Goal: Task Accomplishment & Management: Manage account settings

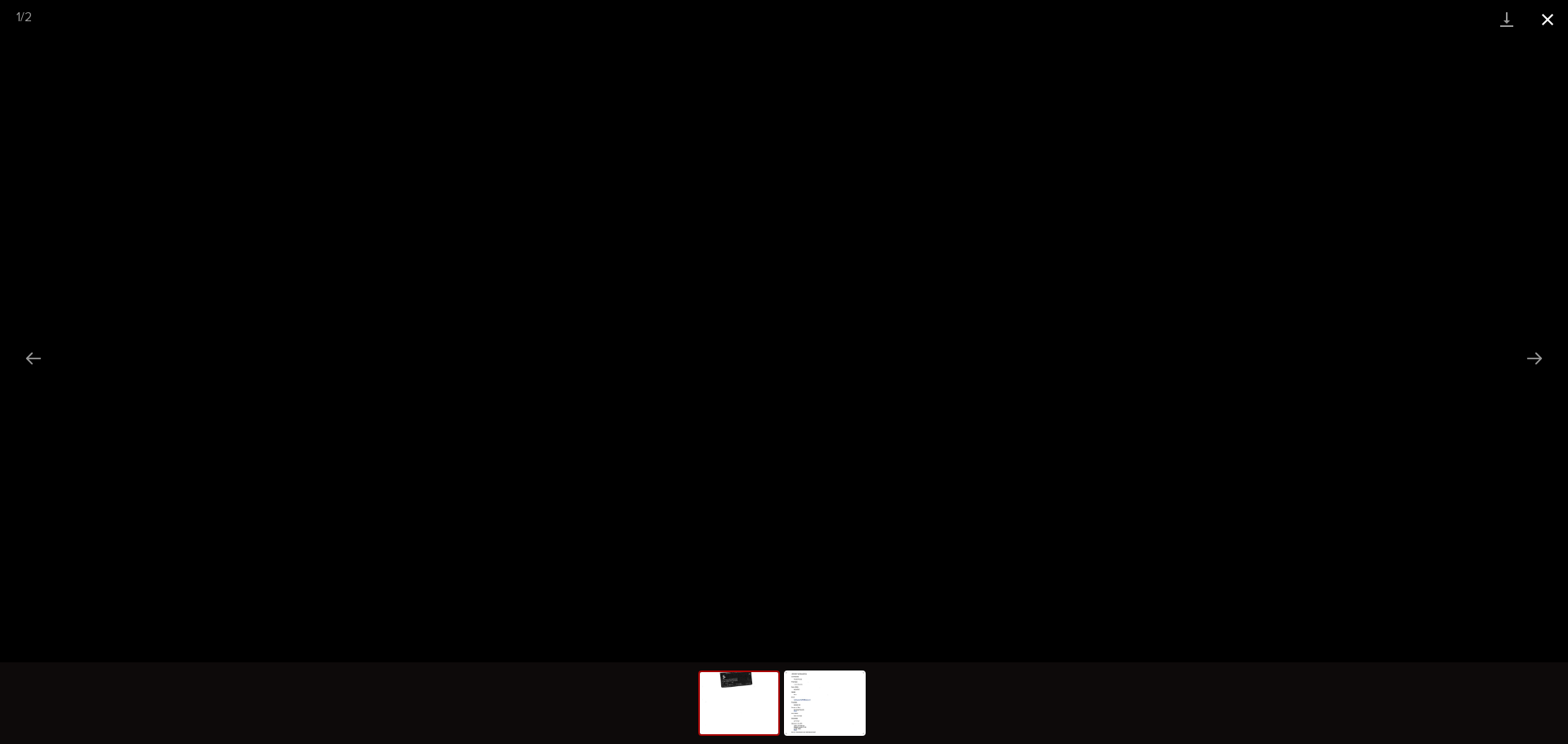
scroll to position [408, 0]
click at [1538, 18] on button "Close gallery" at bounding box center [1548, 19] width 40 height 39
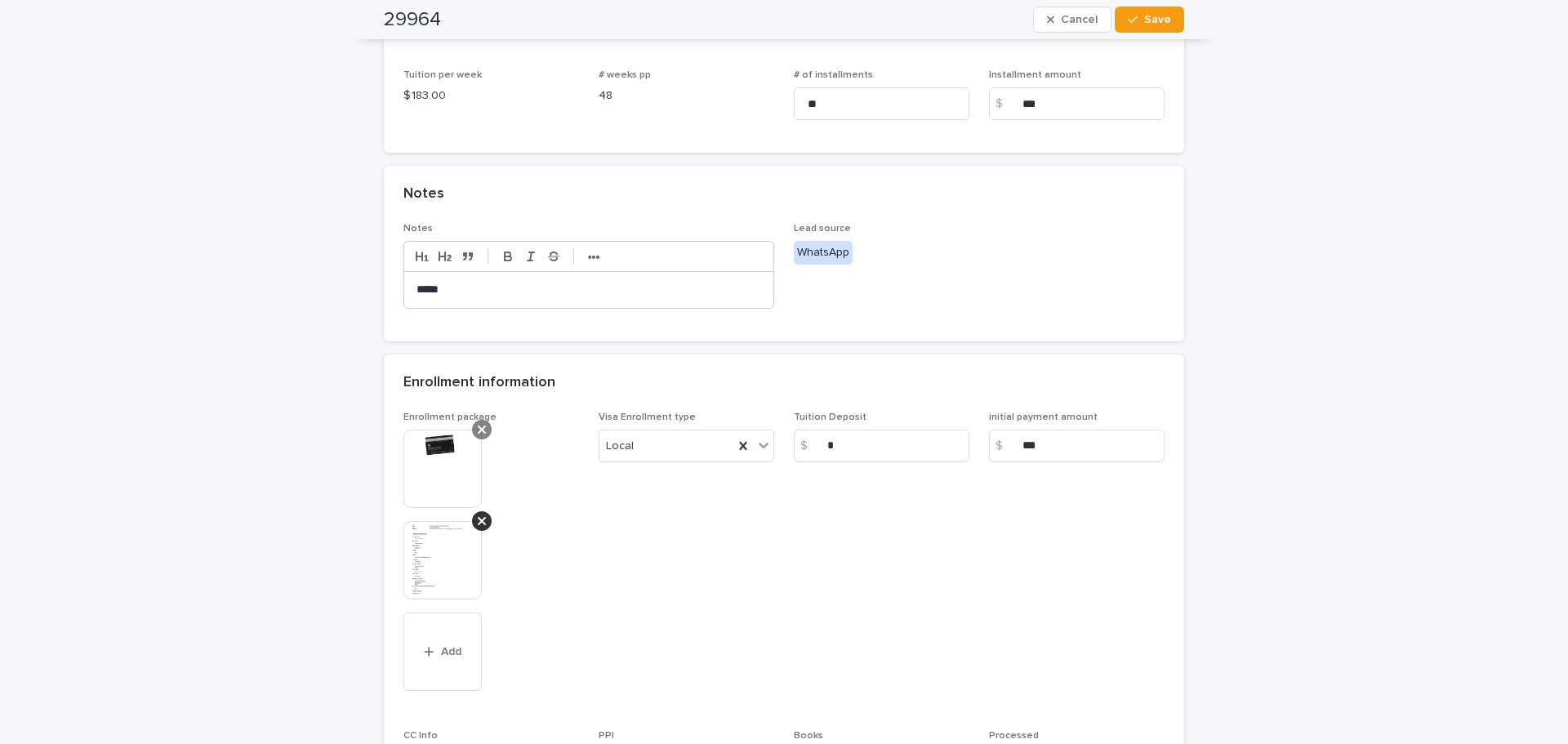
click at [478, 431] on icon at bounding box center [482, 429] width 8 height 13
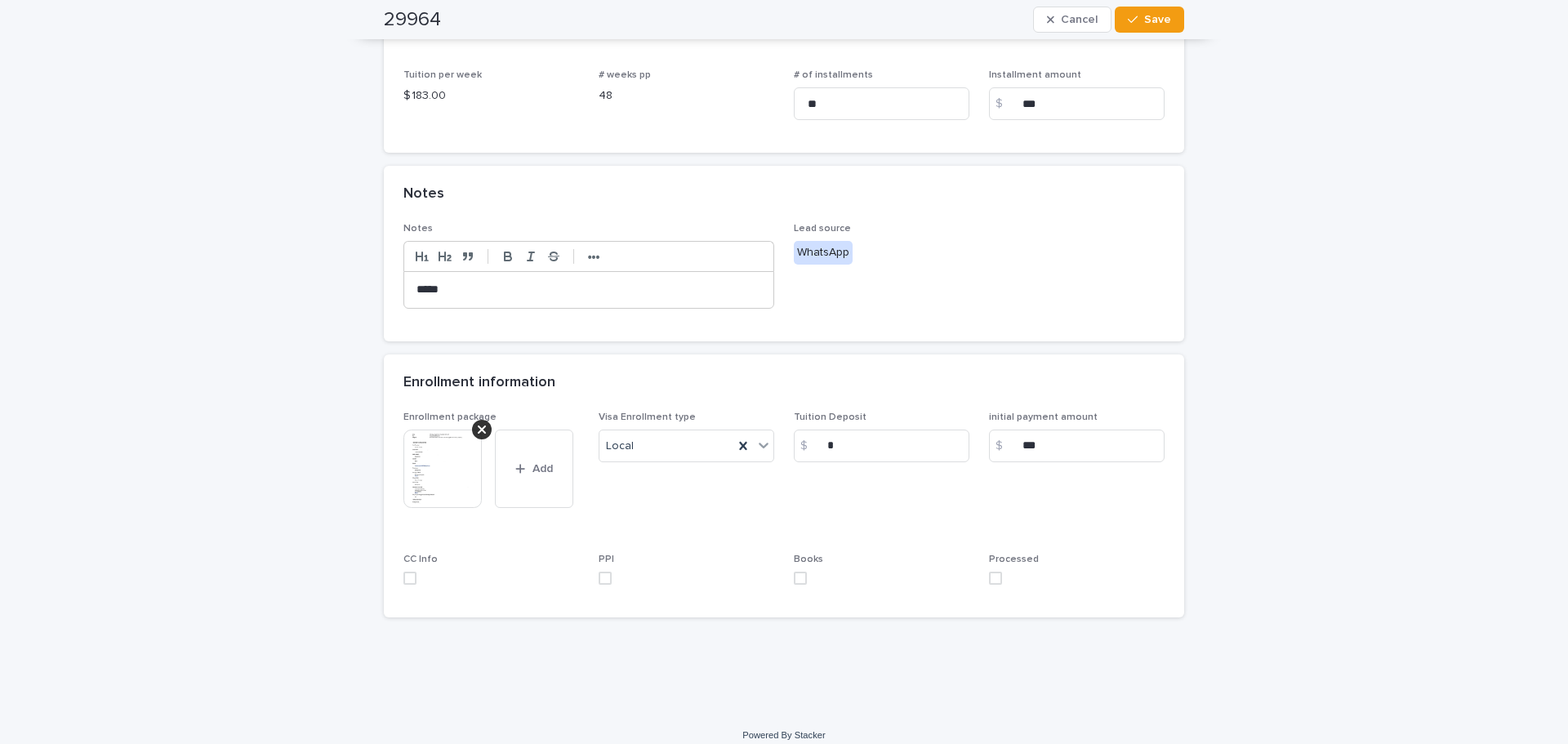
scroll to position [321, 0]
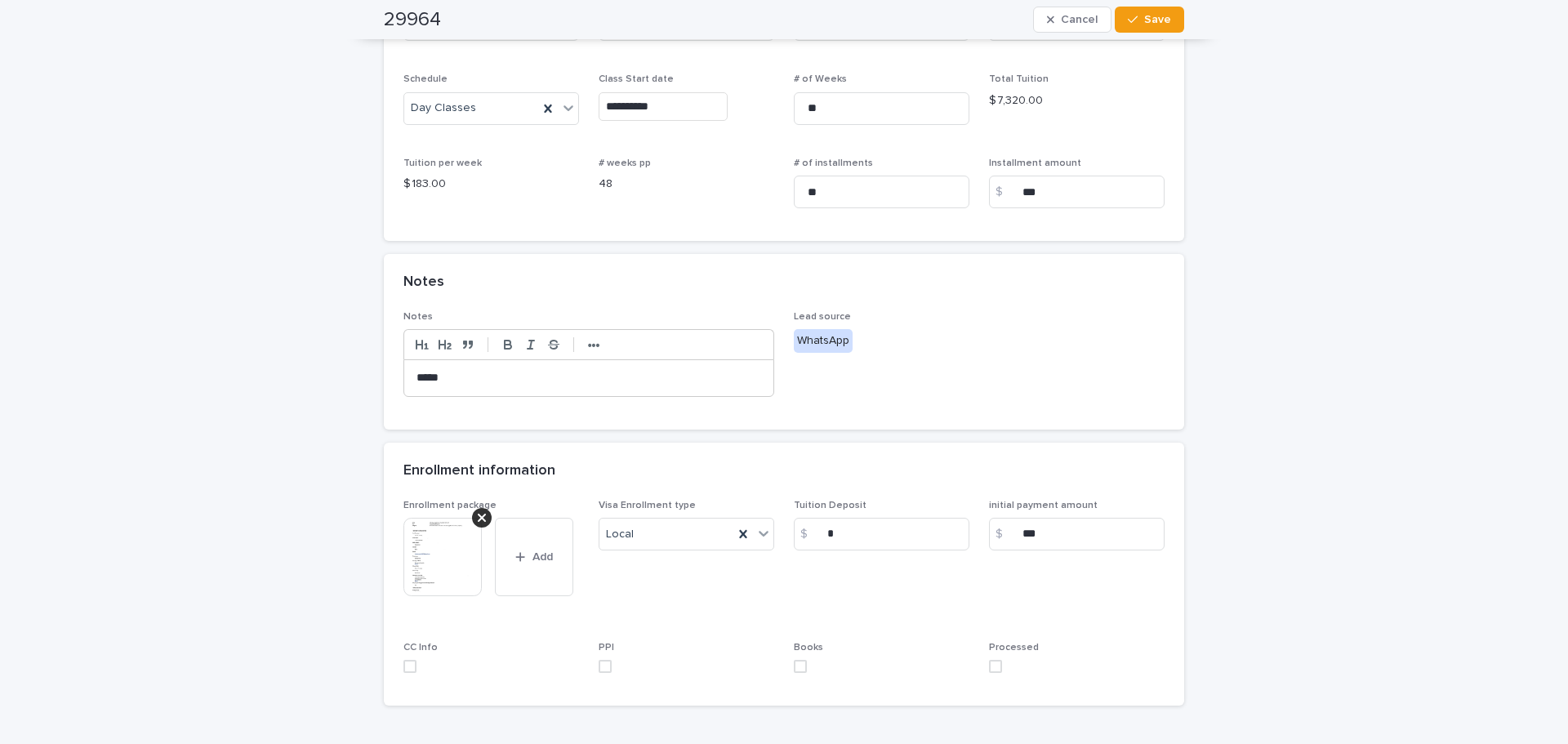
click at [475, 370] on p "*****" at bounding box center [589, 378] width 345 height 16
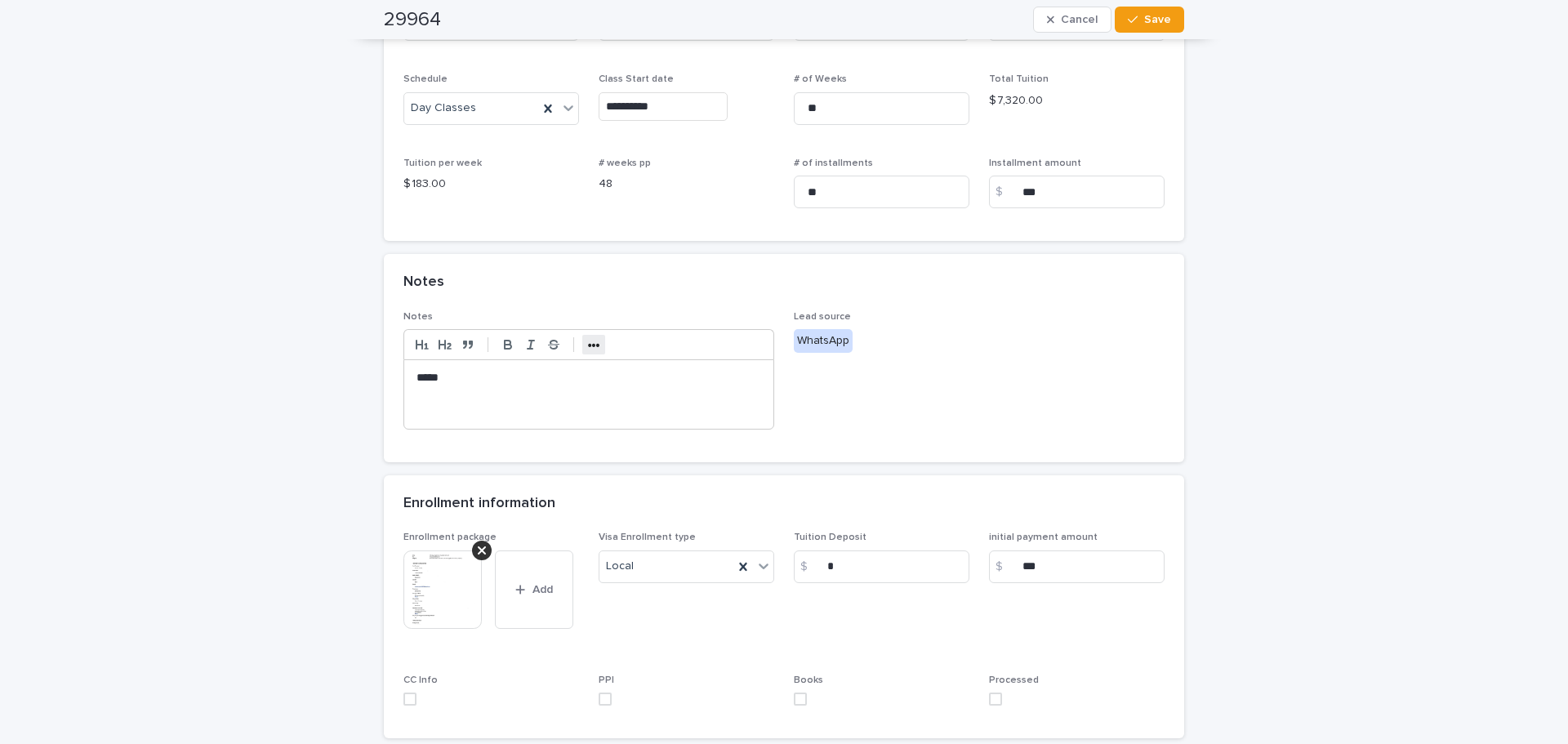
click at [592, 350] on strong "•••" at bounding box center [594, 345] width 13 height 13
click at [721, 343] on icon "button" at bounding box center [725, 344] width 14 height 14
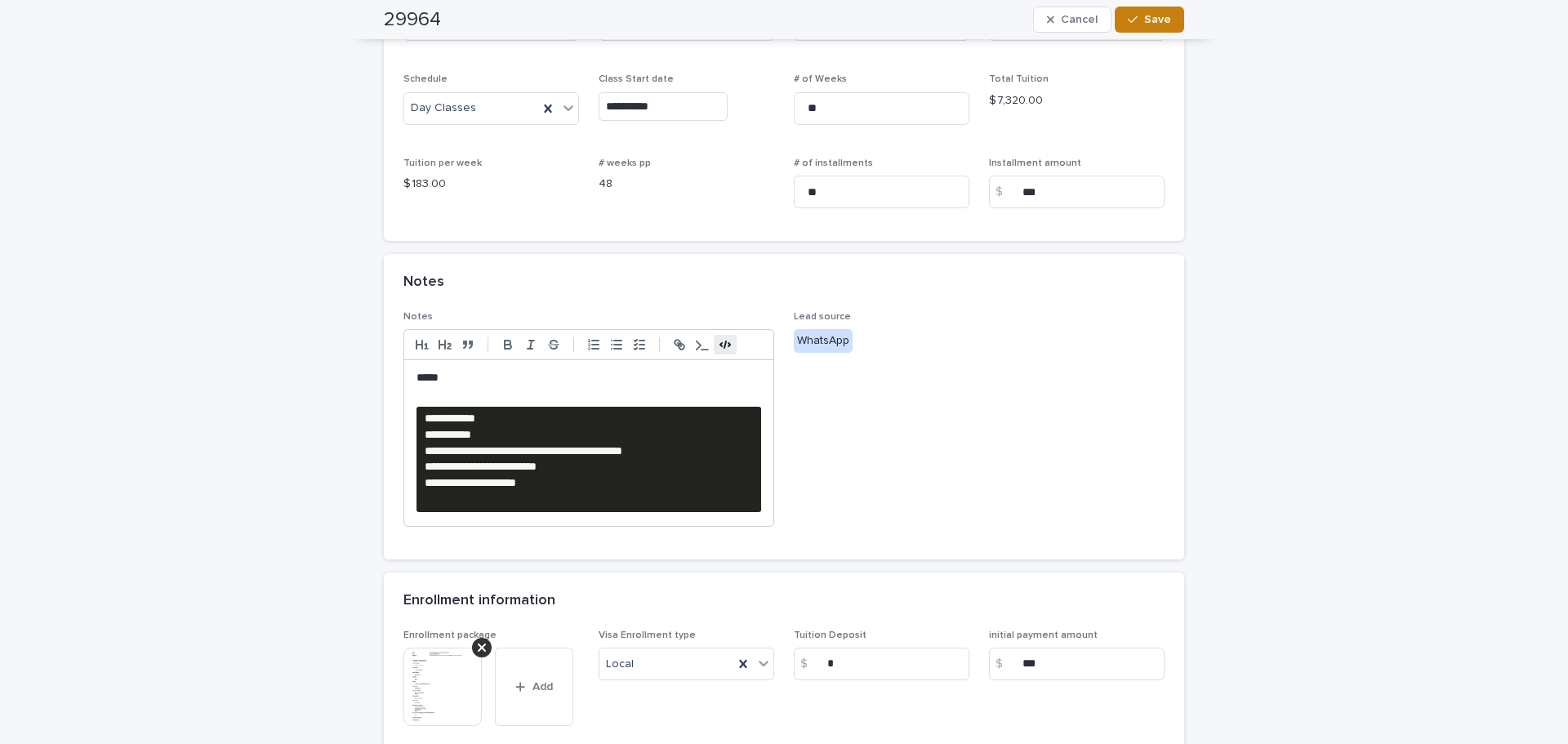
click at [1161, 30] on button "Save" at bounding box center [1150, 19] width 69 height 26
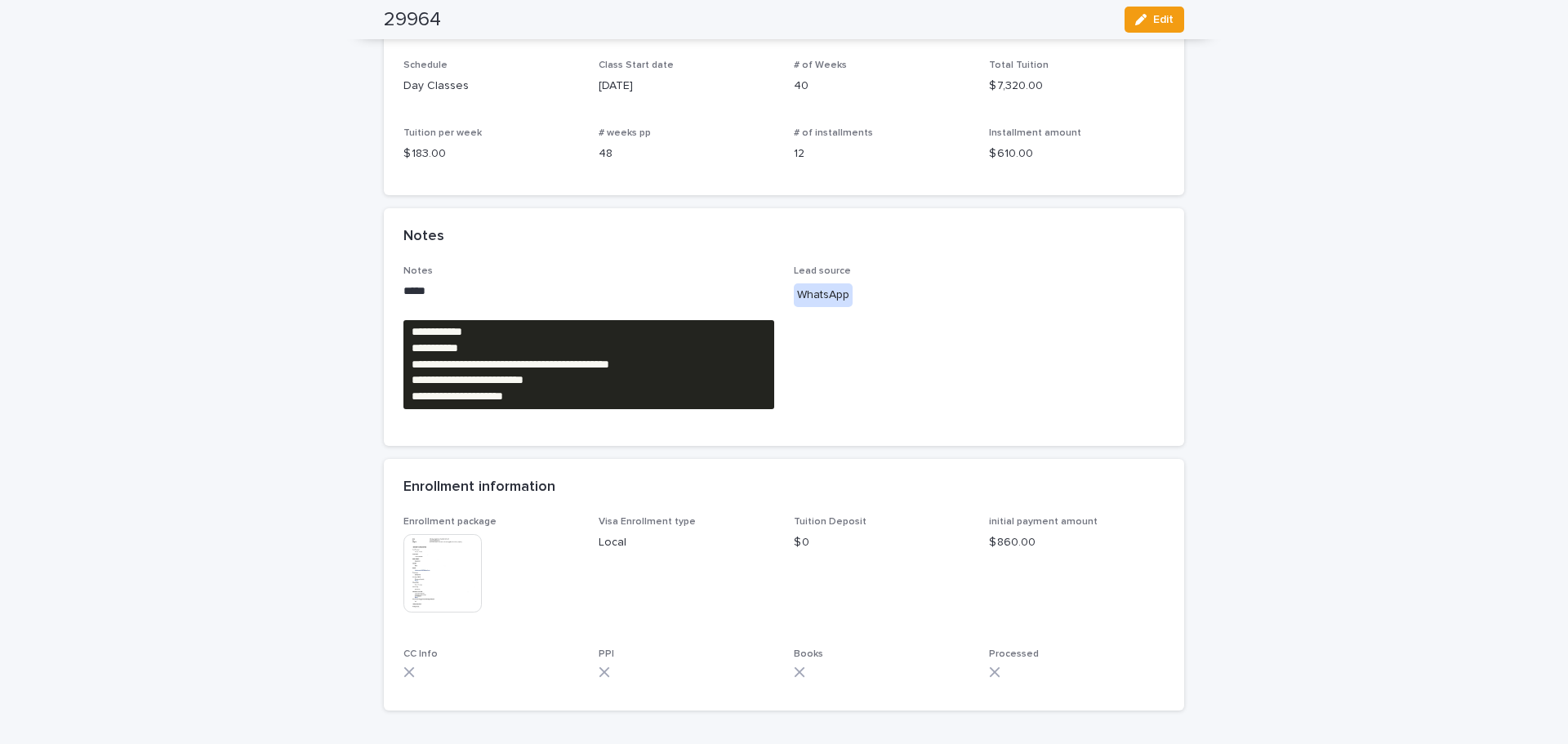
scroll to position [250, 0]
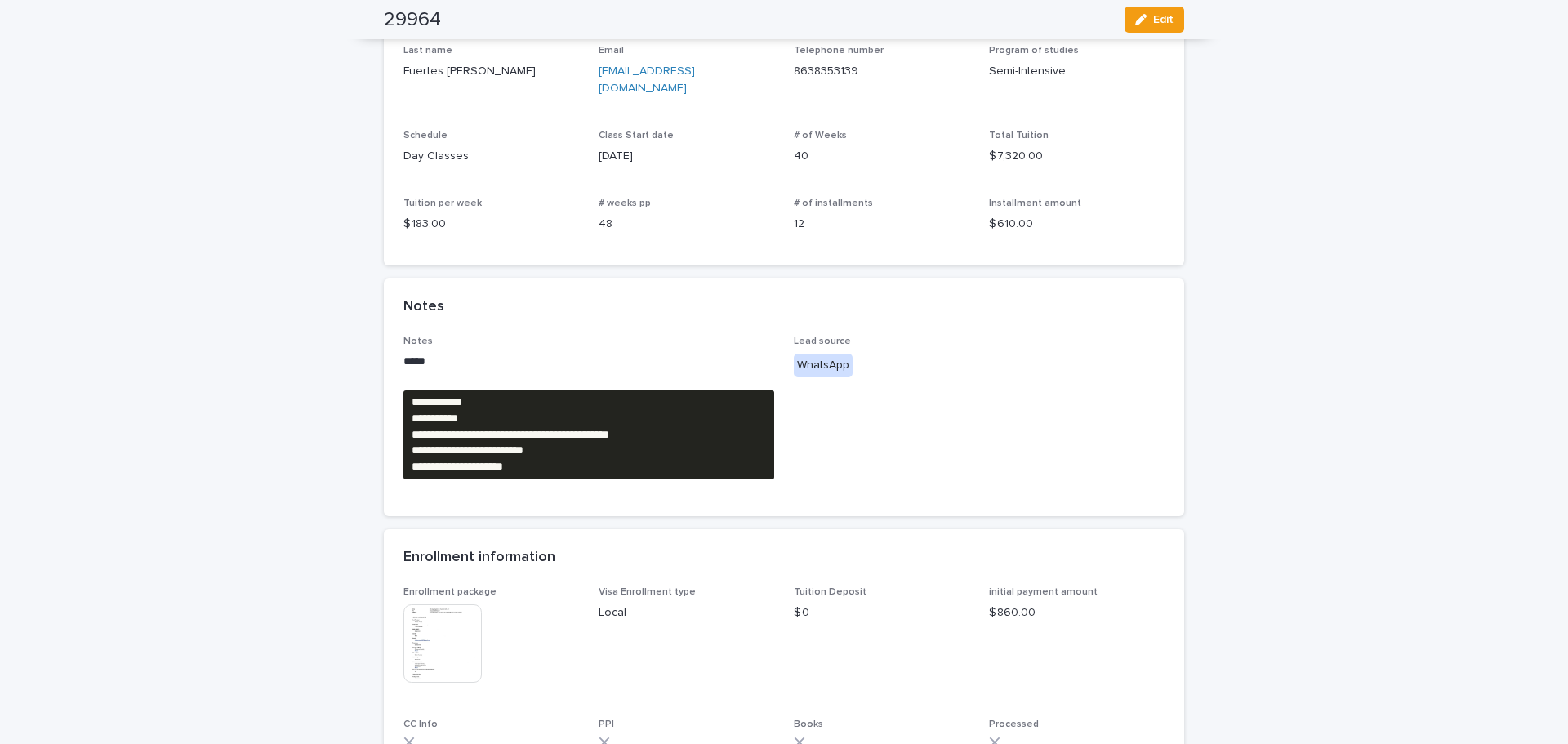
click at [156, 375] on div "**********" at bounding box center [784, 339] width 1568 height 1074
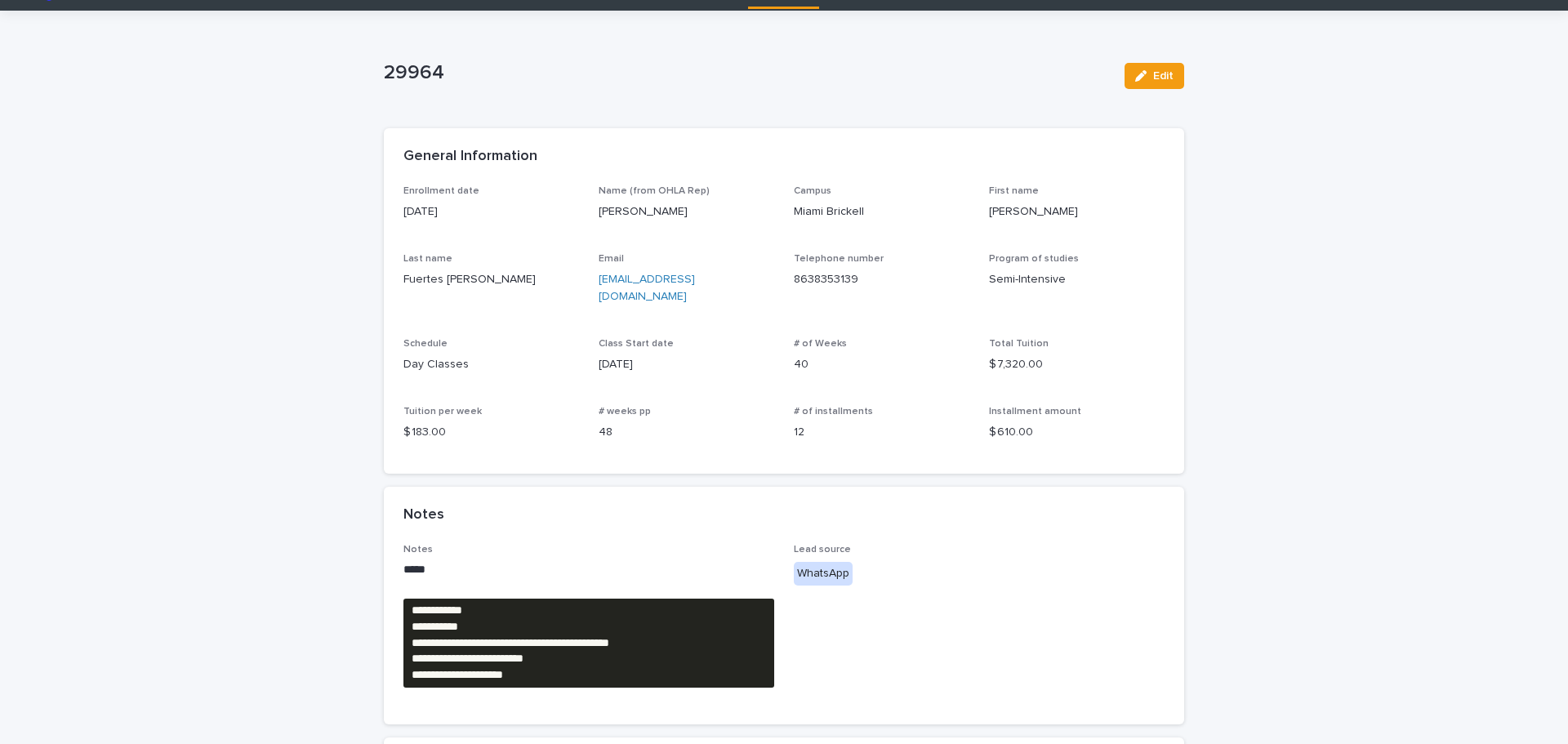
scroll to position [0, 0]
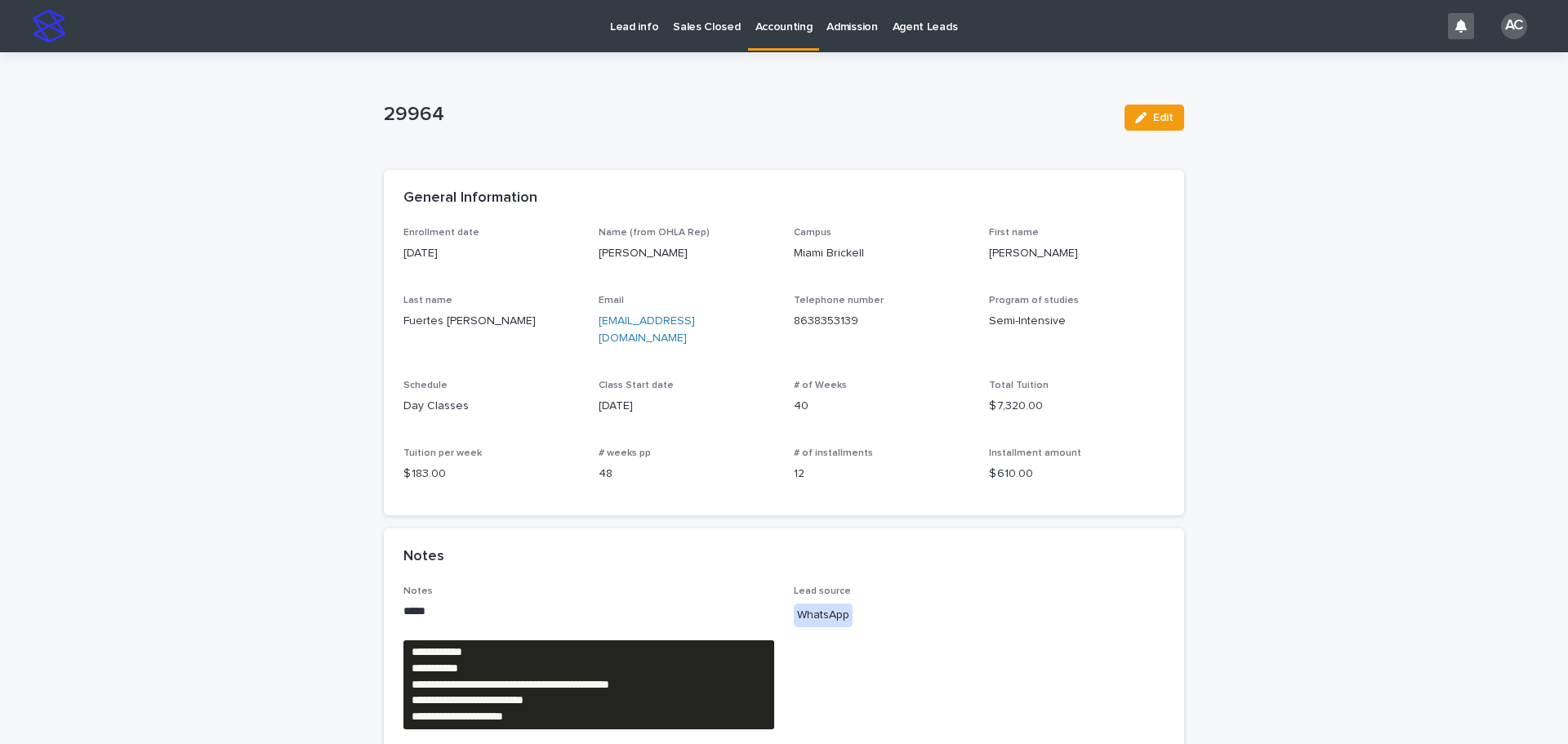
click at [781, 35] on link "Accounting" at bounding box center [784, 24] width 72 height 48
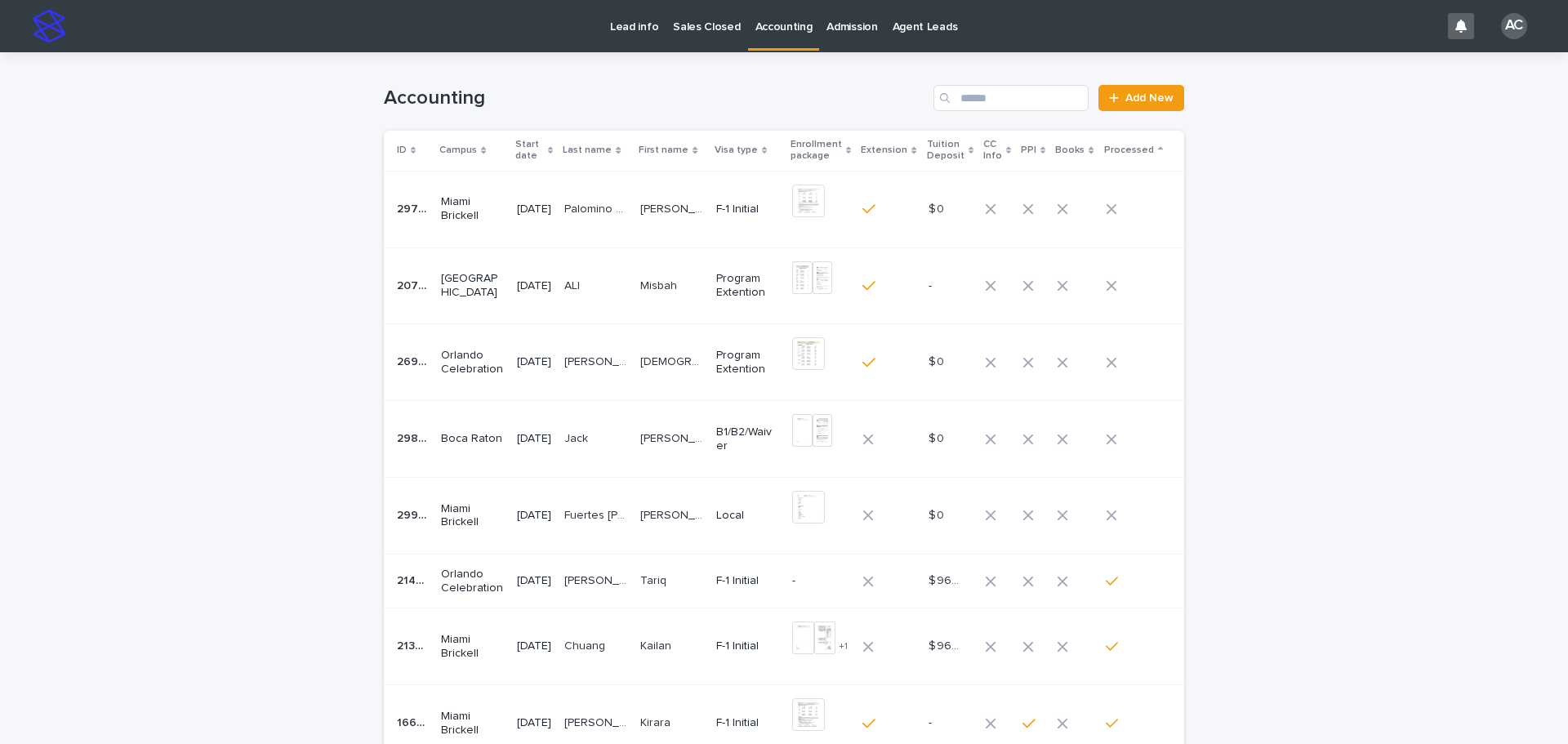
click at [580, 296] on td "ALI ALI" at bounding box center [595, 285] width 76 height 77
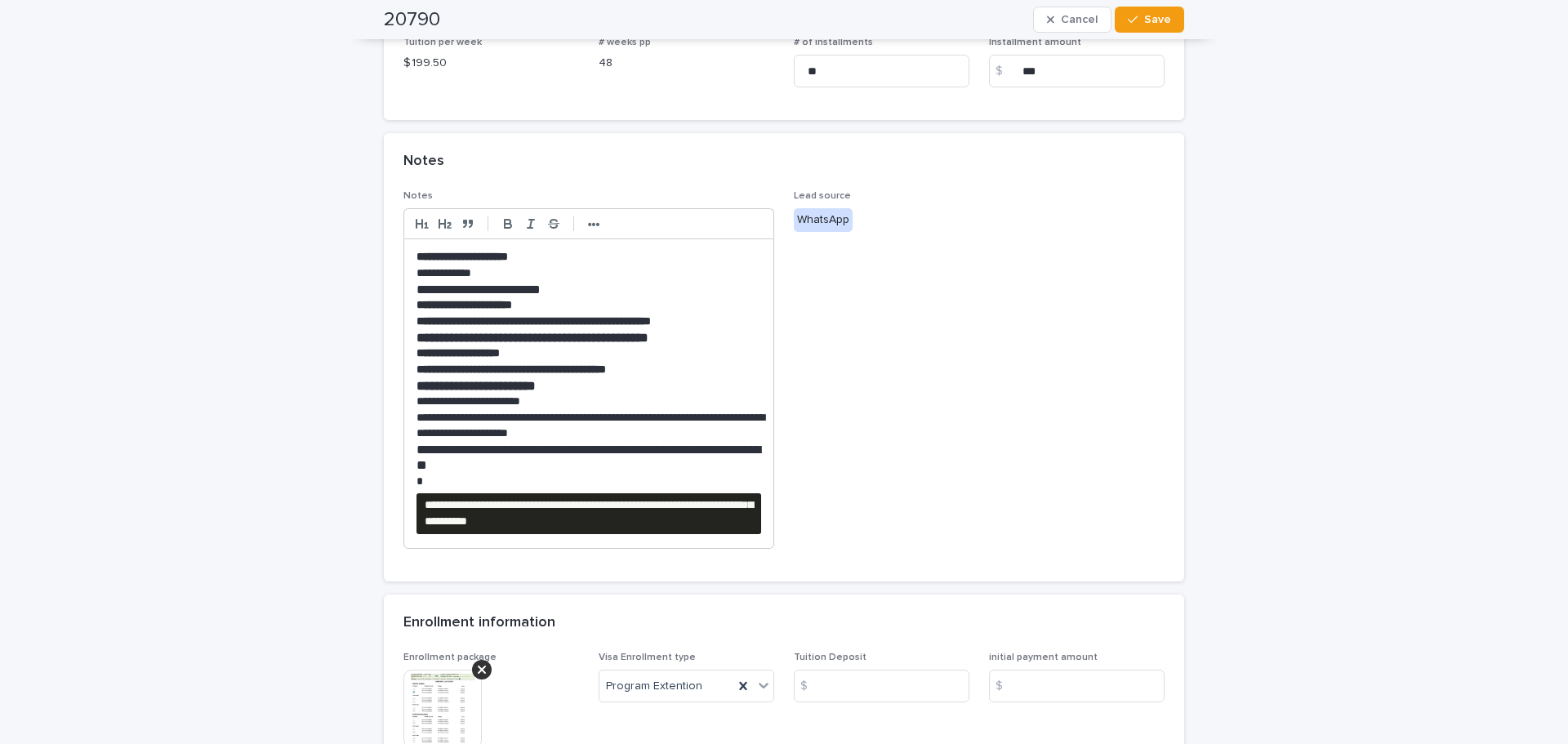
scroll to position [490, 0]
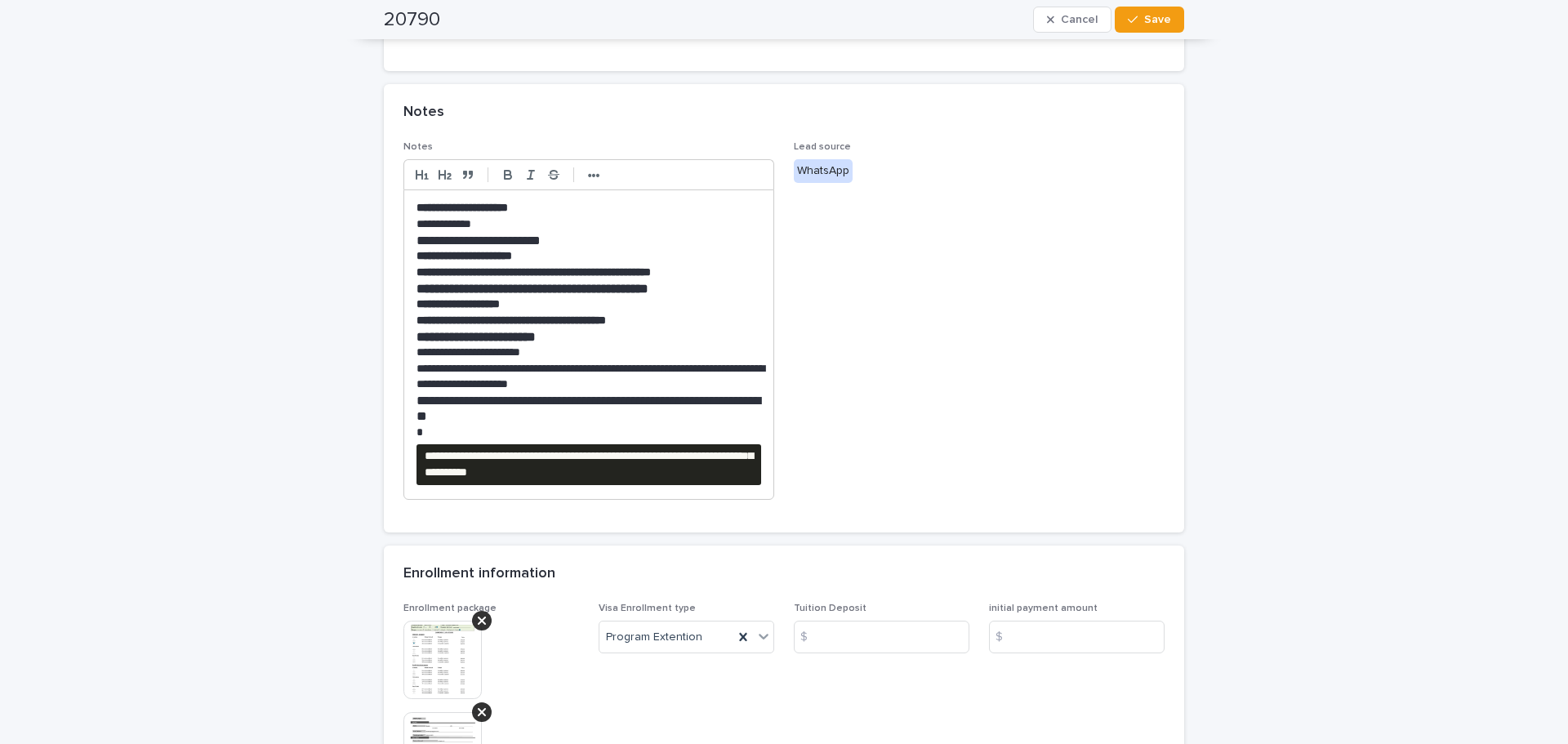
click at [748, 466] on pre "**********" at bounding box center [589, 465] width 345 height 40
click at [909, 502] on span "Lead source WhatsApp" at bounding box center [979, 327] width 371 height 372
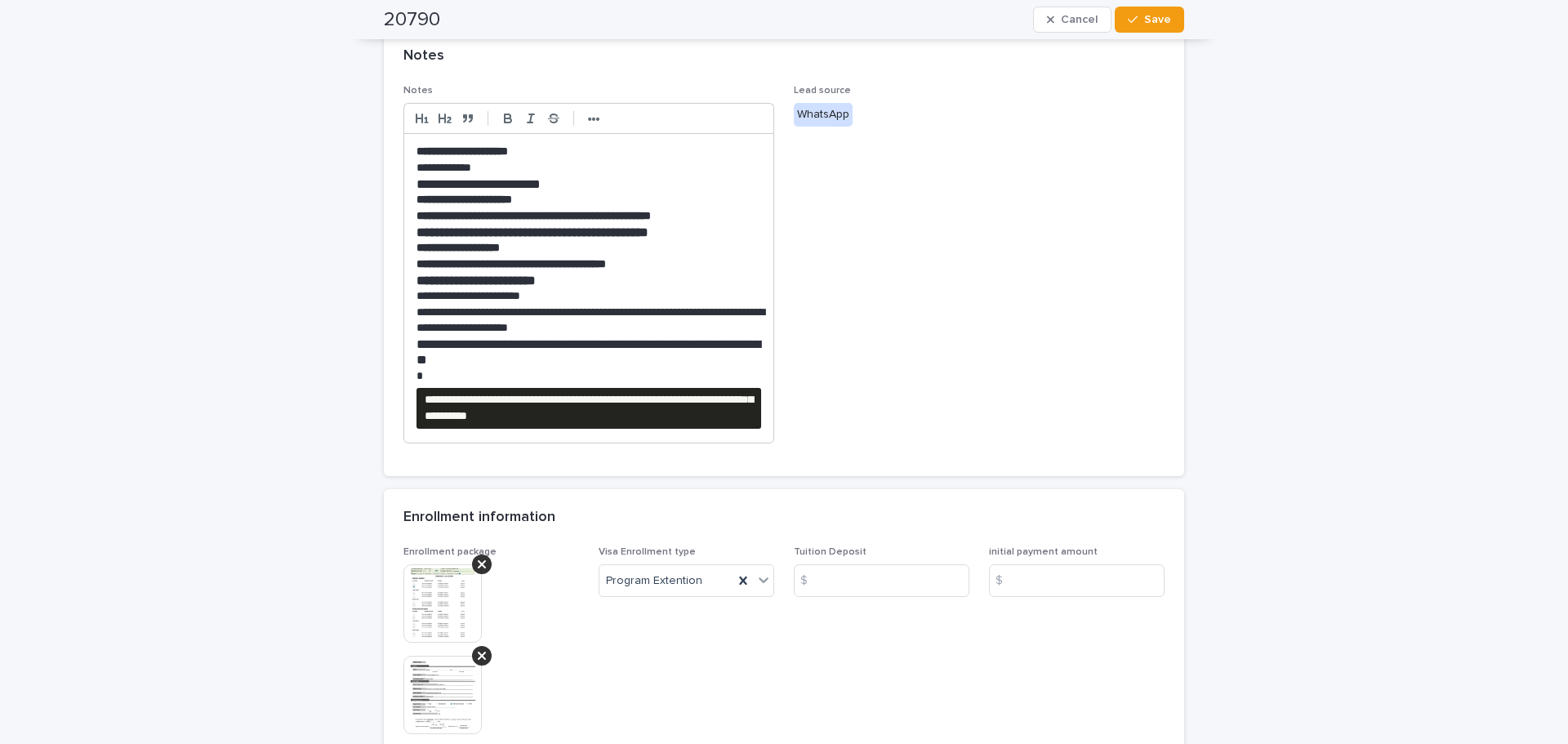
scroll to position [572, 0]
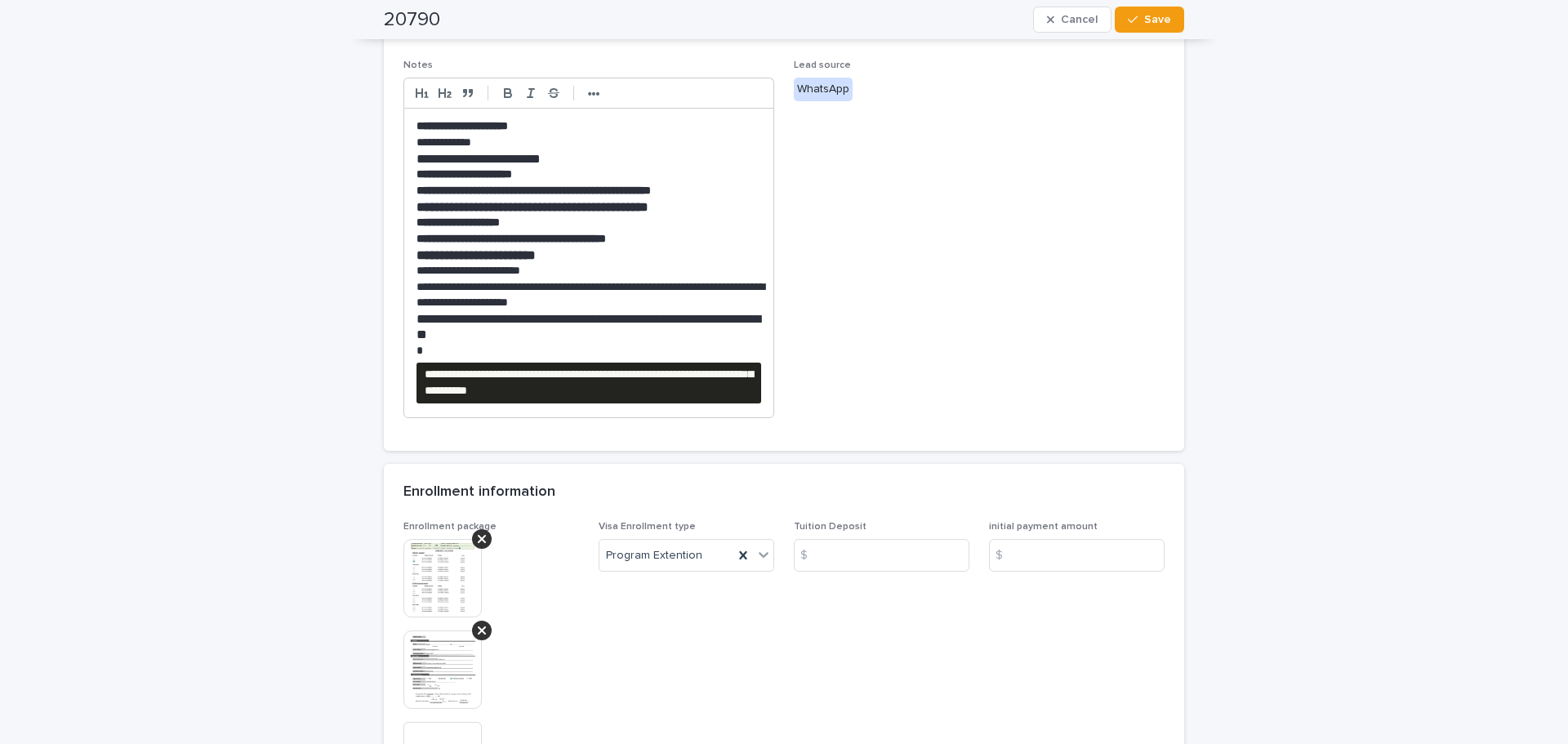
click at [730, 388] on pre "**********" at bounding box center [589, 383] width 345 height 40
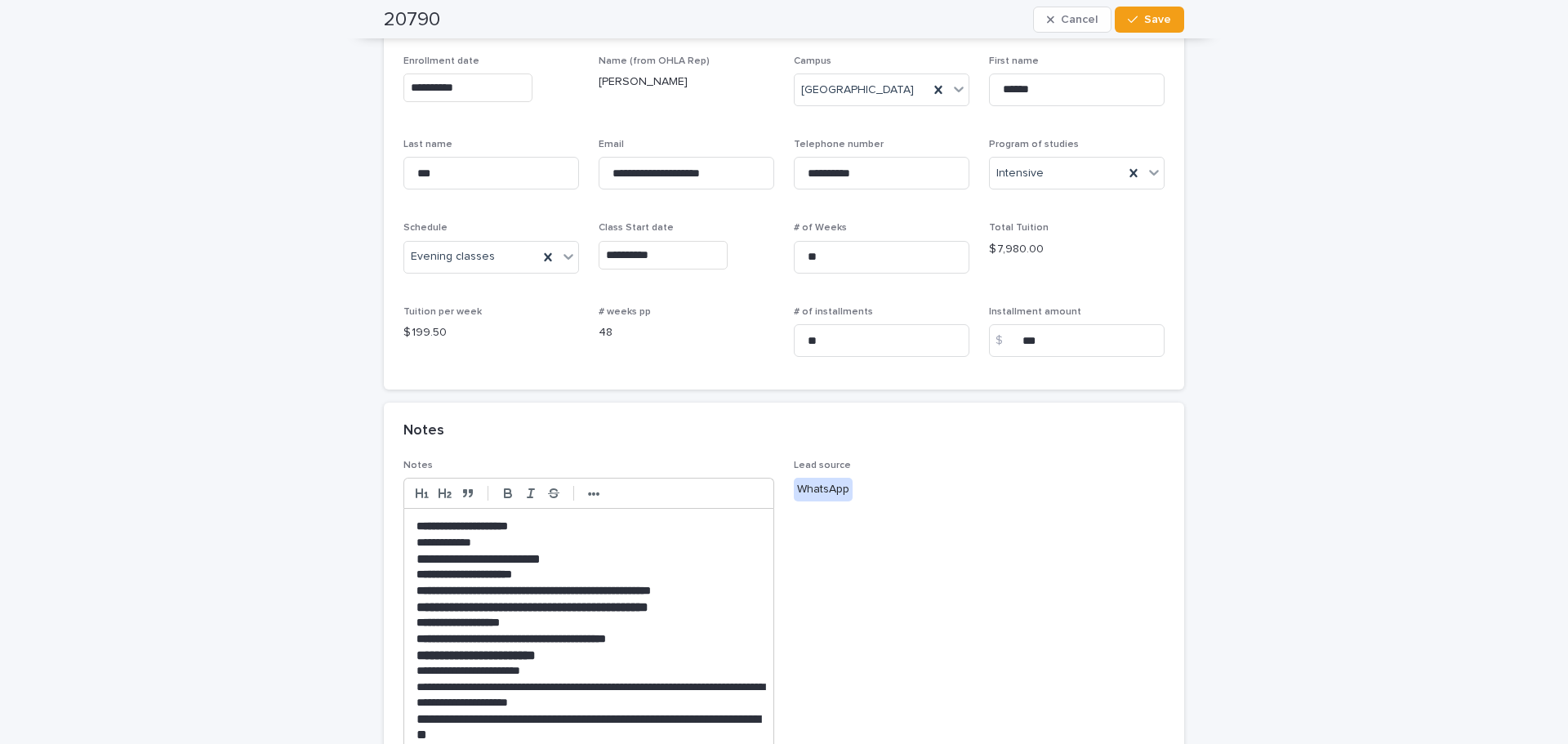
scroll to position [0, 0]
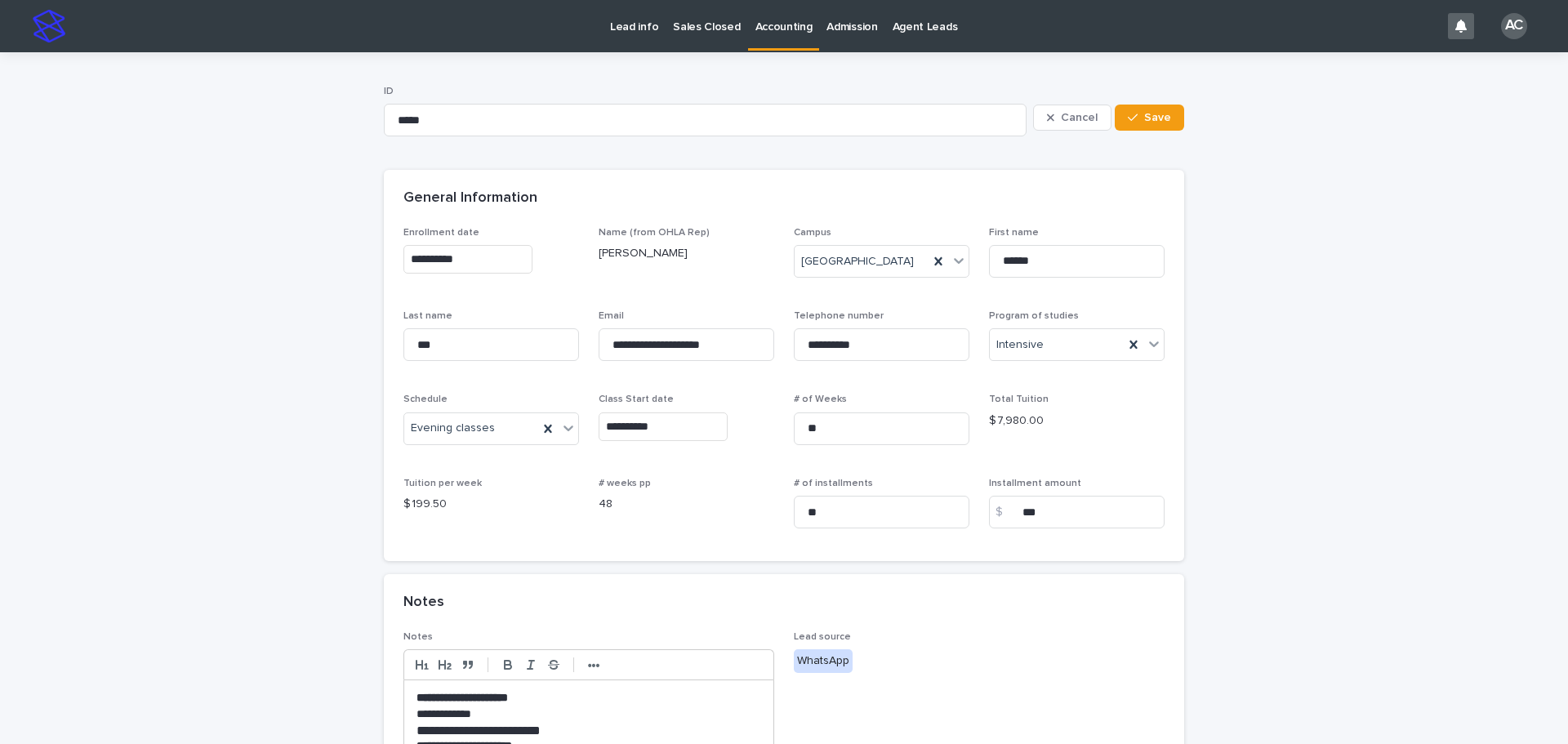
click at [781, 36] on link "Accounting" at bounding box center [784, 24] width 72 height 48
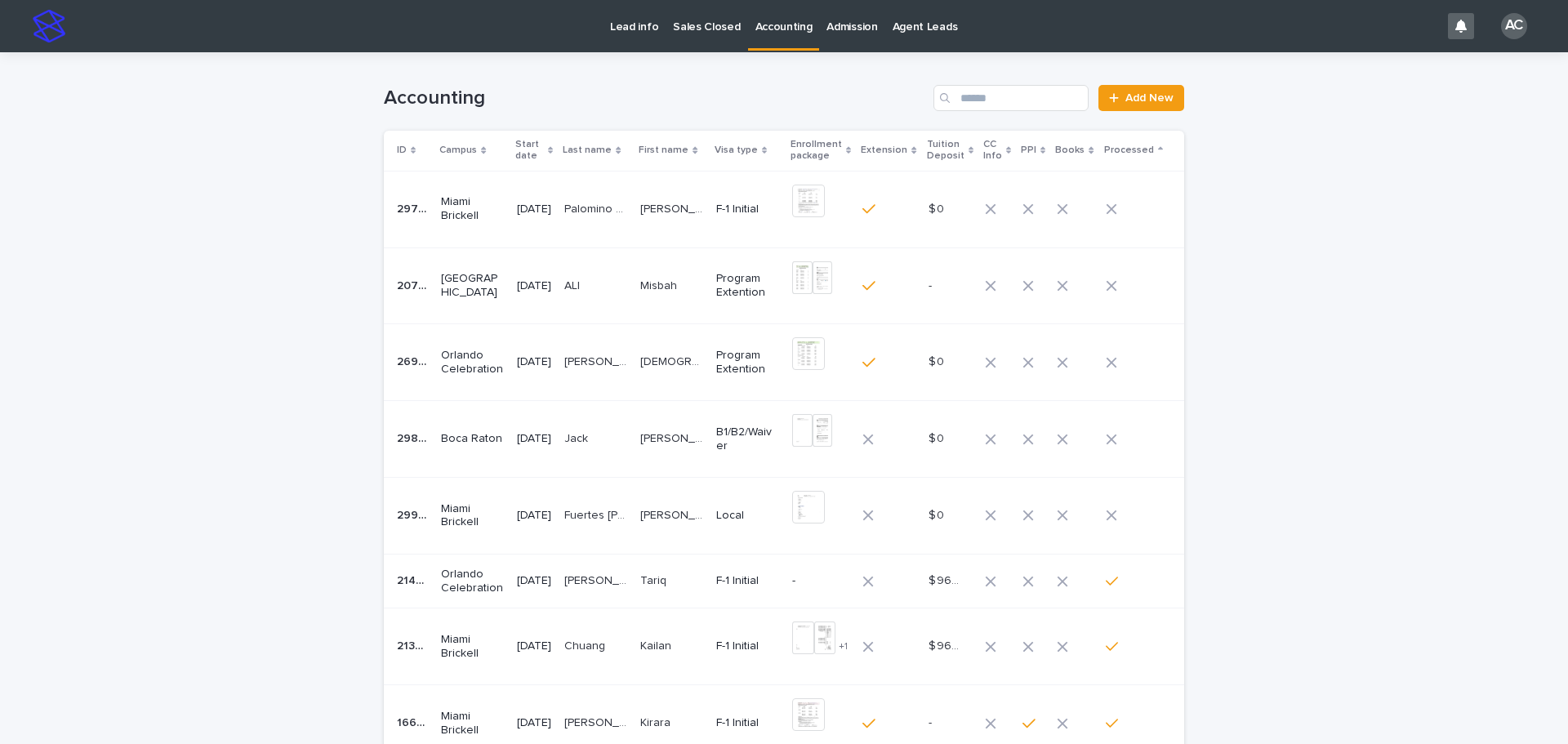
click at [604, 213] on p "Palomino Vivas" at bounding box center [597, 208] width 66 height 17
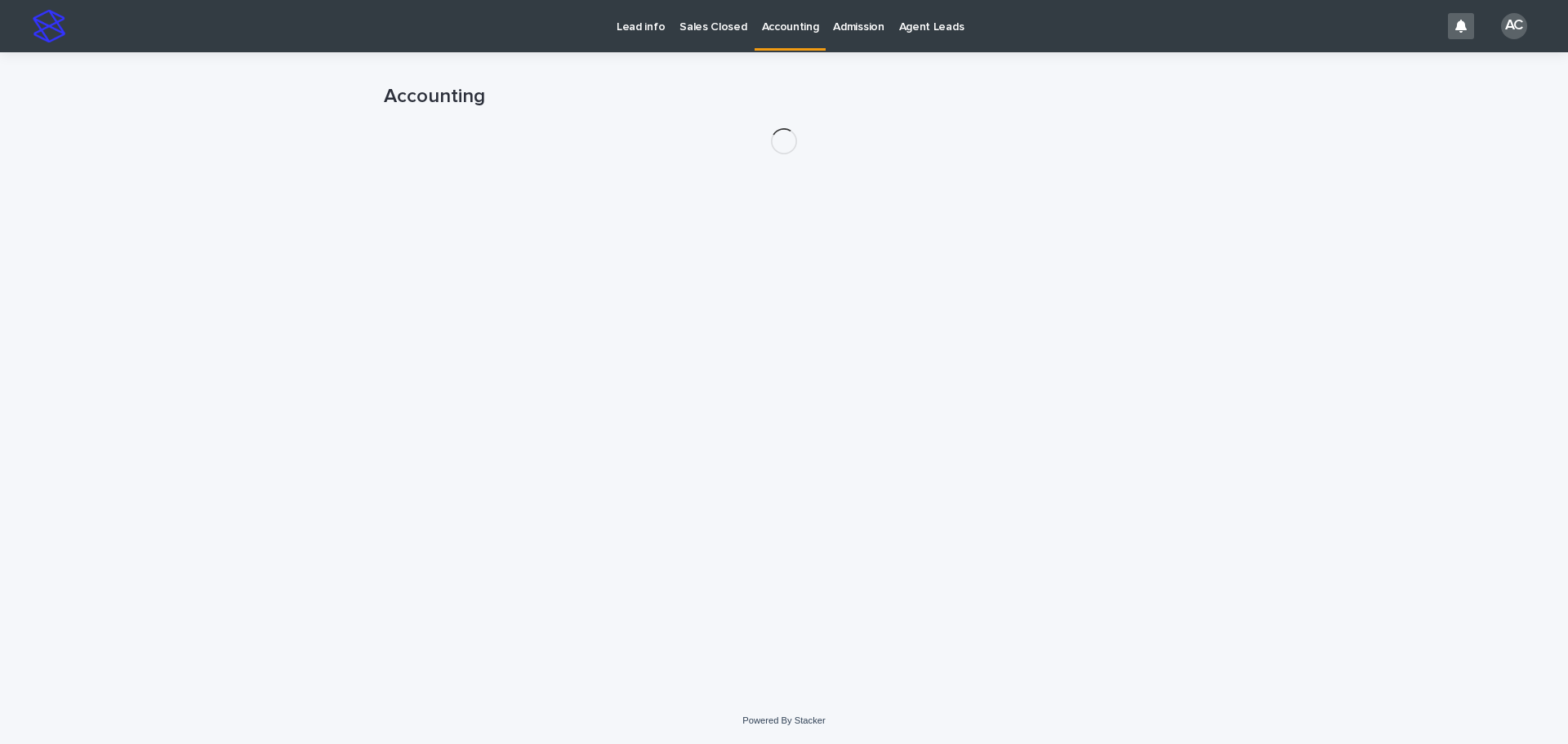
click at [790, 41] on link "Accounting" at bounding box center [790, 24] width 72 height 48
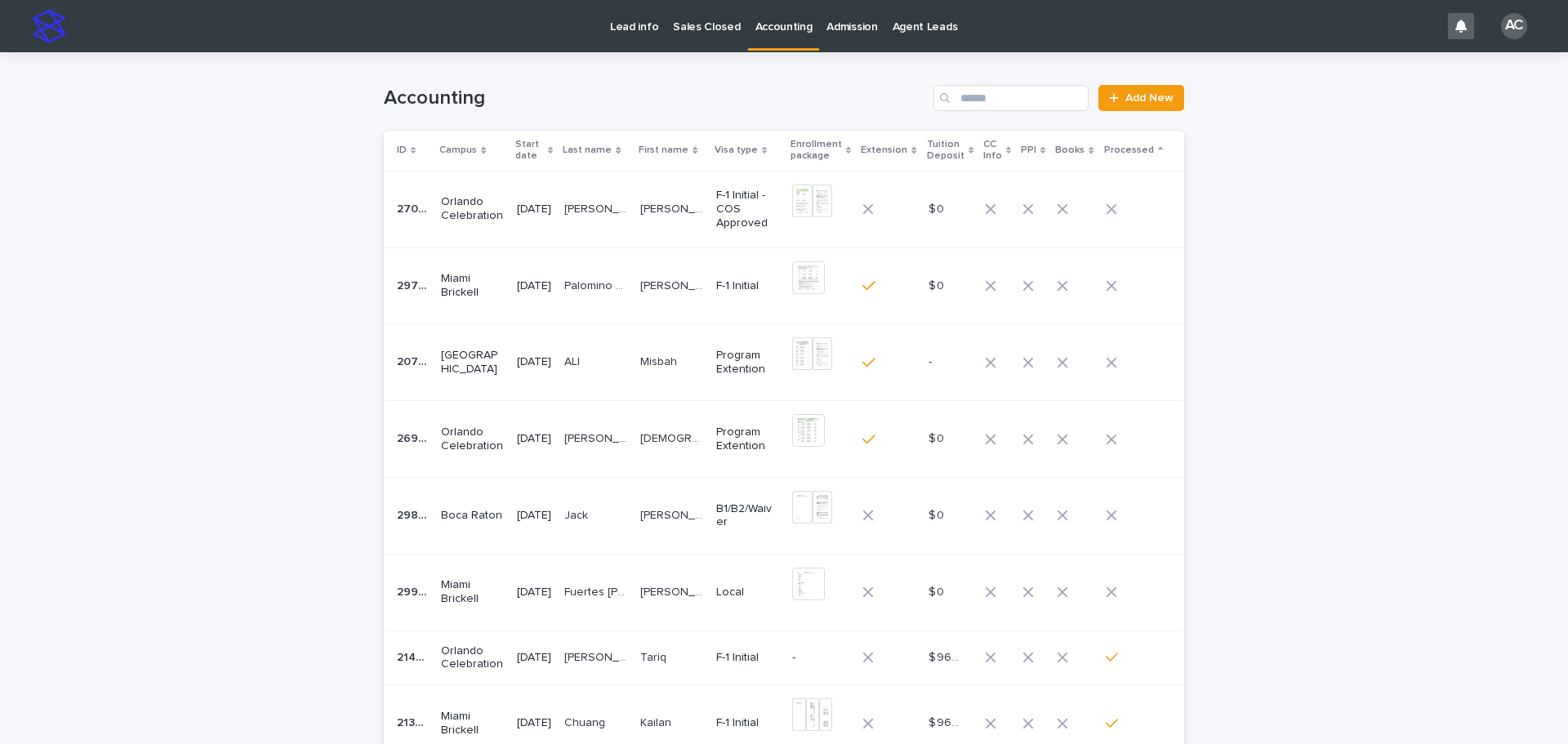
click at [723, 596] on p "Local" at bounding box center [747, 592] width 63 height 13
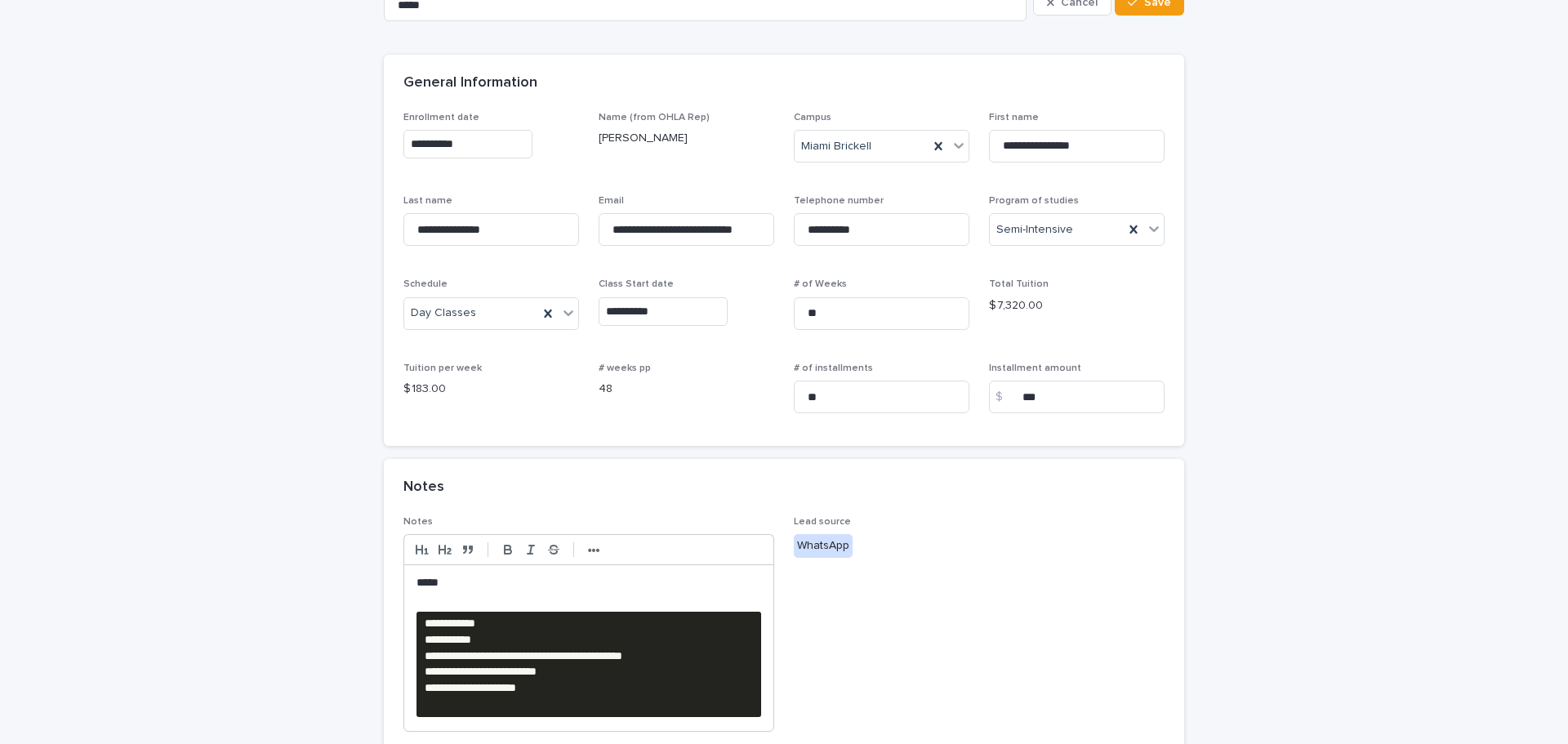
scroll to position [408, 0]
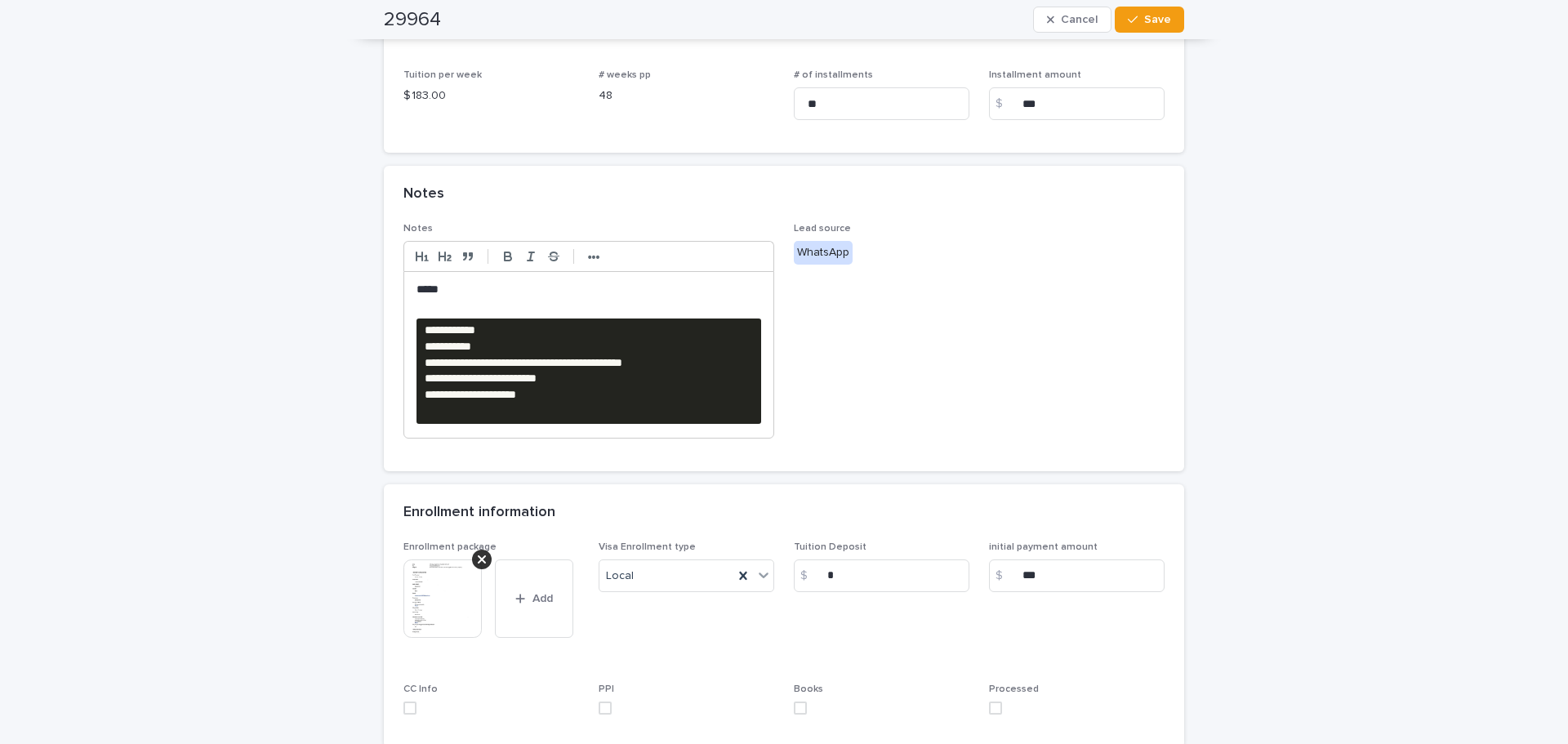
click at [452, 594] on img at bounding box center [442, 598] width 78 height 78
